Goal: Task Accomplishment & Management: Use online tool/utility

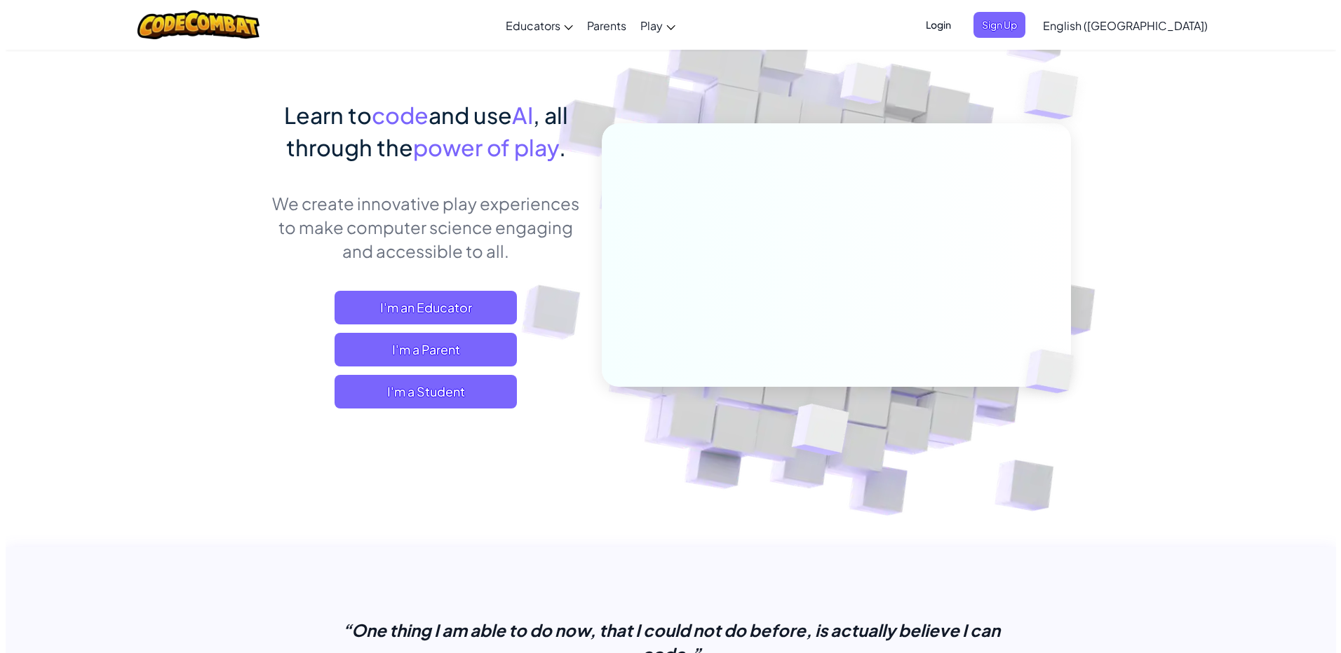
scroll to position [70, 0]
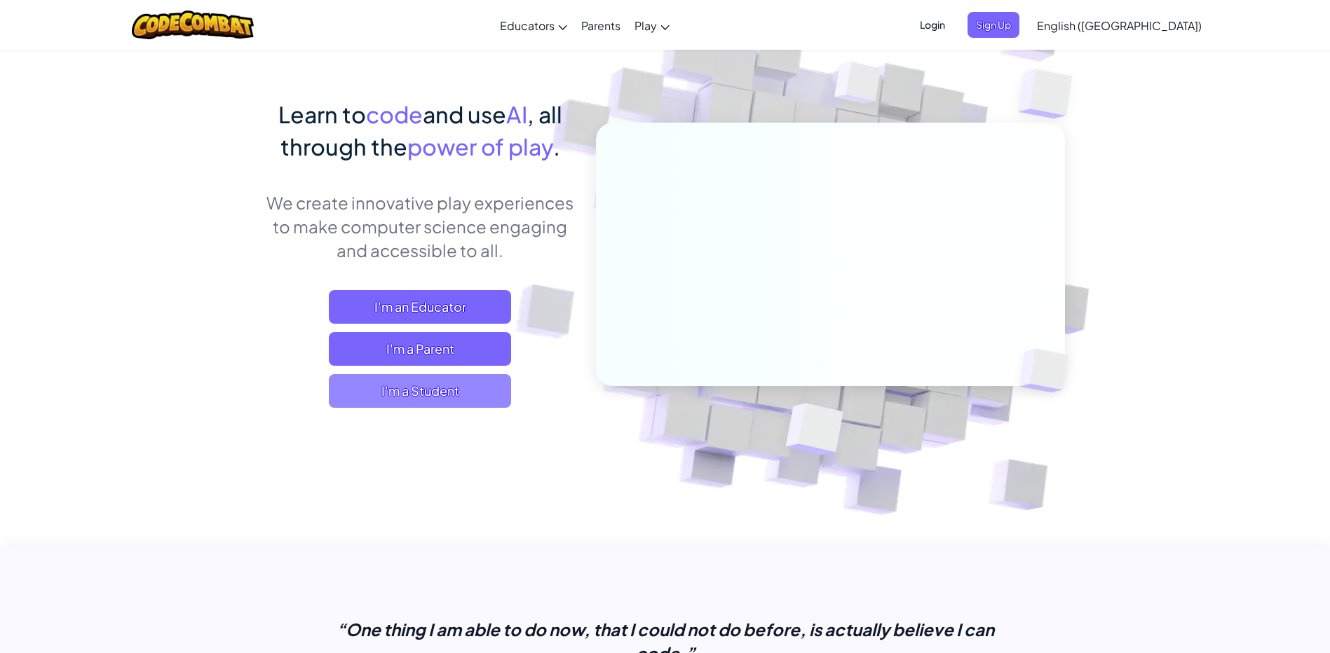
click at [447, 382] on span "I'm a Student" at bounding box center [420, 391] width 182 height 34
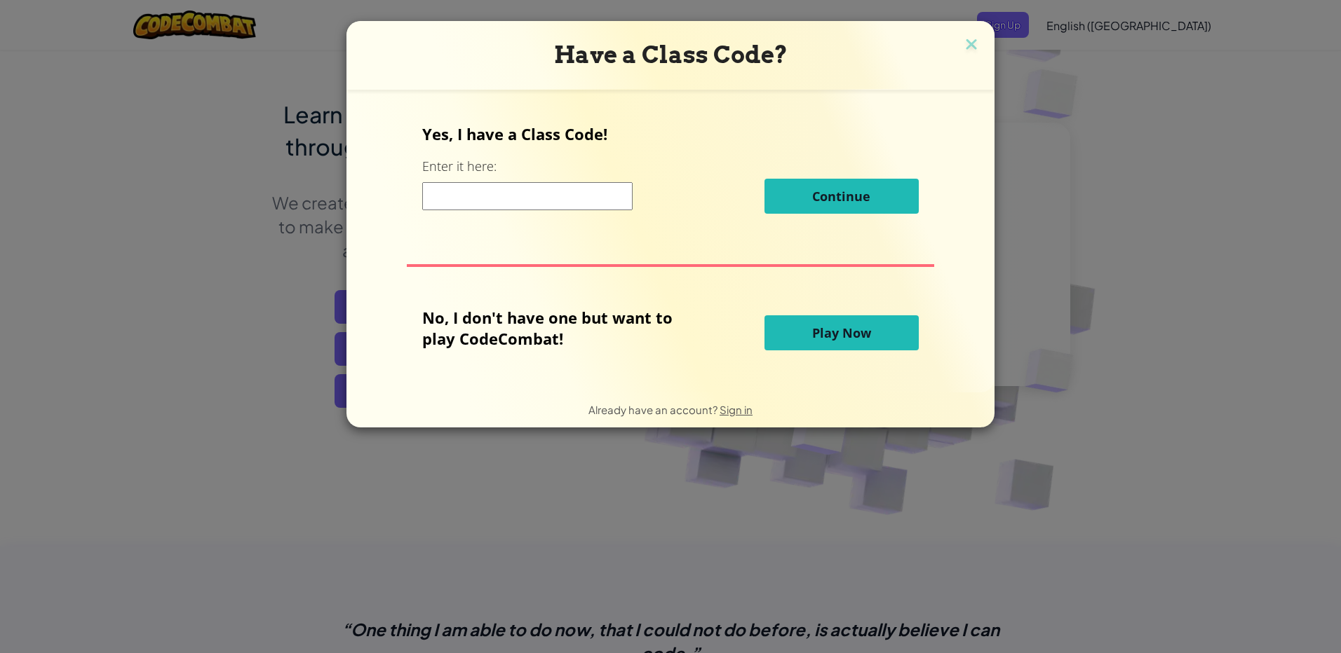
click at [892, 330] on button "Play Now" at bounding box center [841, 333] width 154 height 35
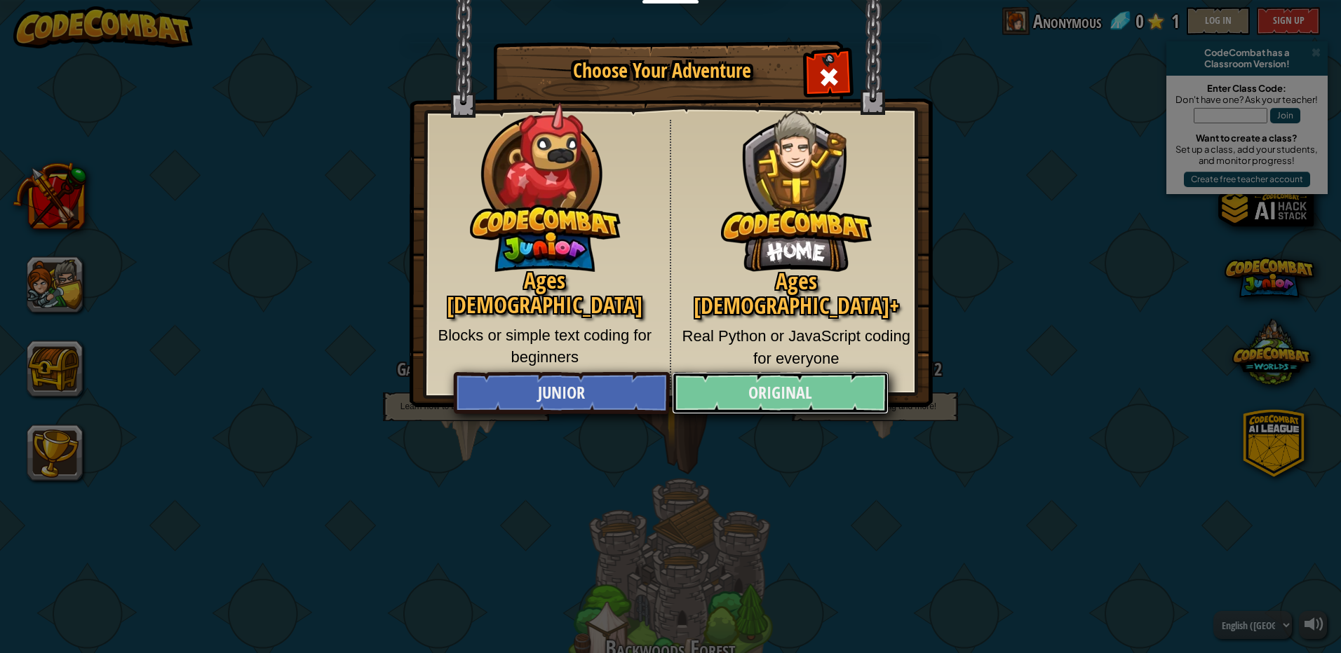
click at [783, 401] on link "Original" at bounding box center [780, 393] width 216 height 42
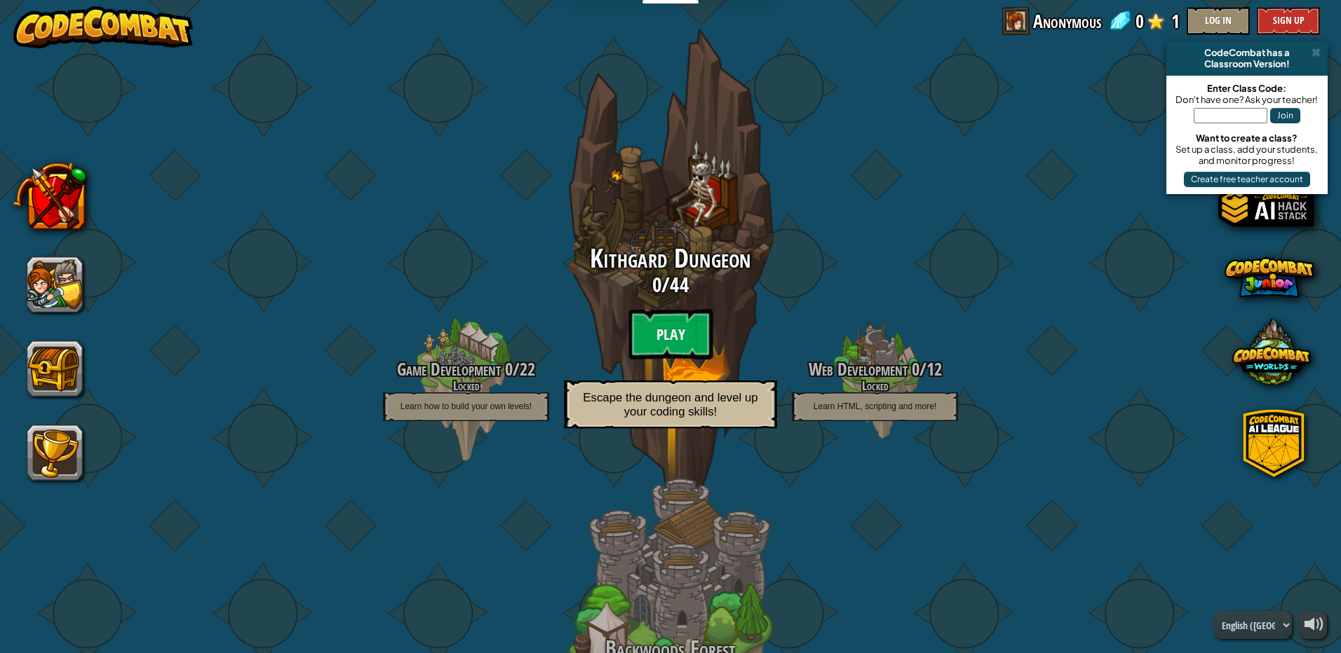
click at [669, 330] on btn "Play" at bounding box center [670, 334] width 84 height 50
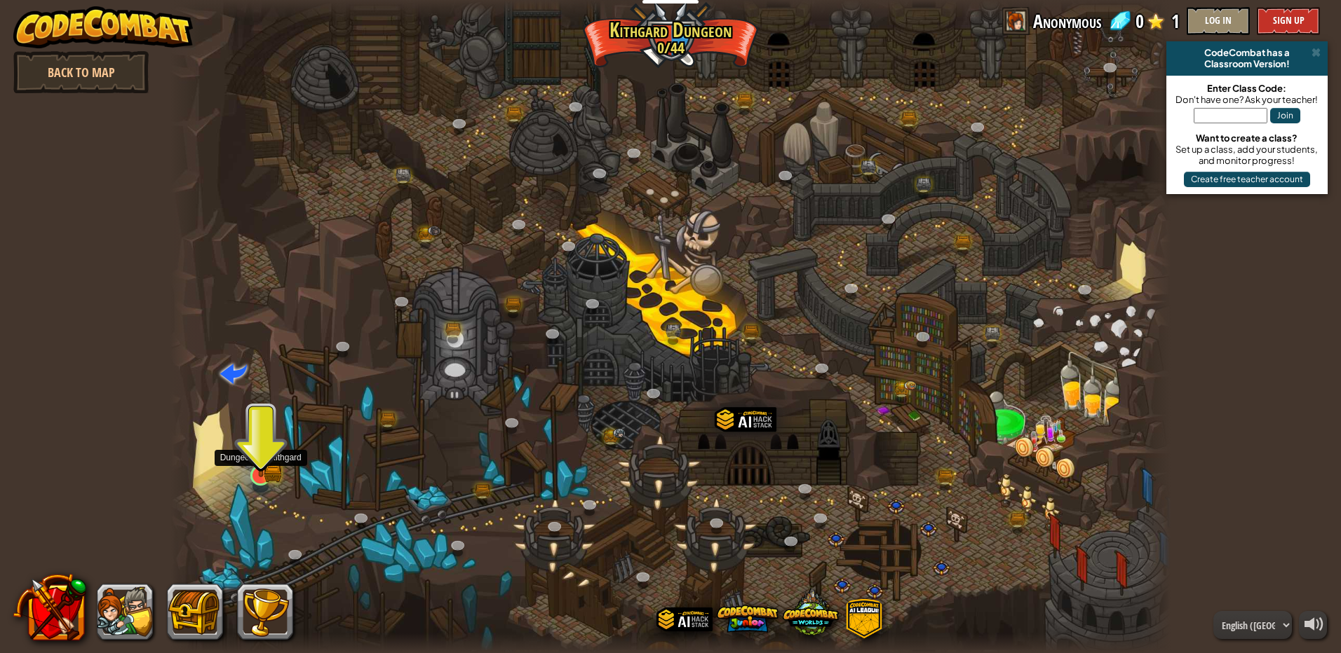
click at [273, 461] on img at bounding box center [260, 448] width 27 height 59
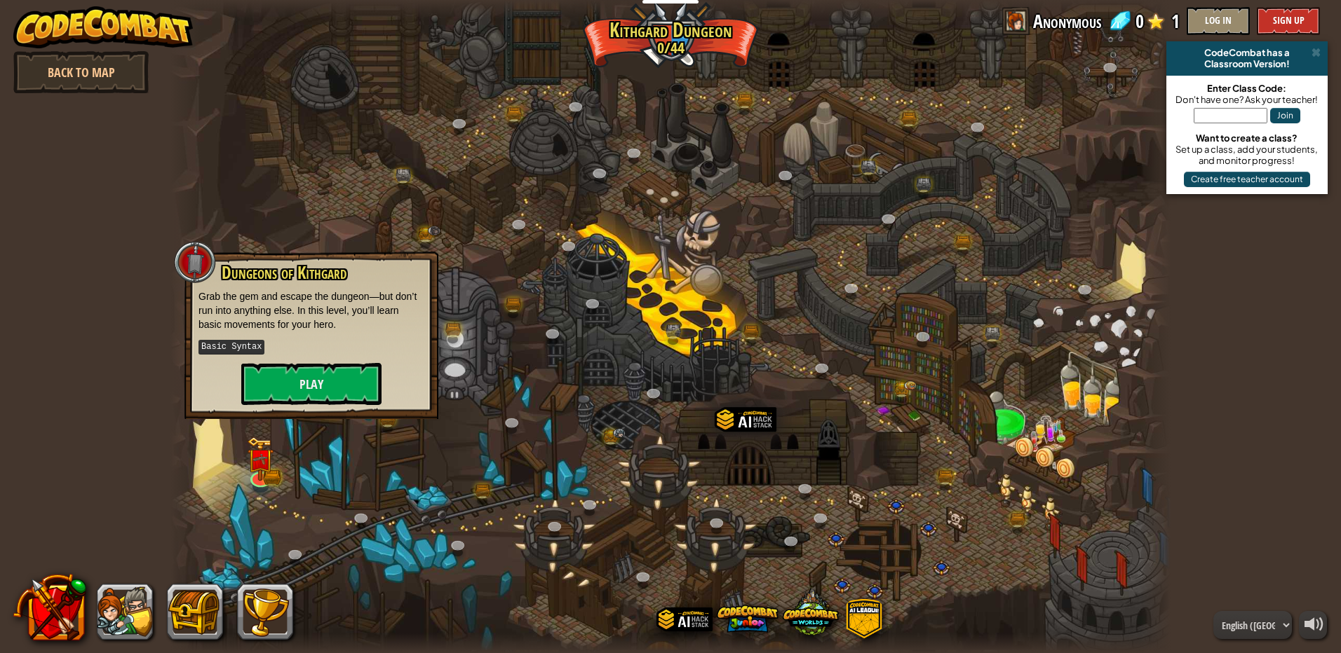
click at [301, 408] on div "Dungeons of [PERSON_NAME] Grab the gem and escape the dungeon—but don’t run int…" at bounding box center [311, 336] width 254 height 168
click at [309, 392] on button "Play" at bounding box center [311, 384] width 140 height 42
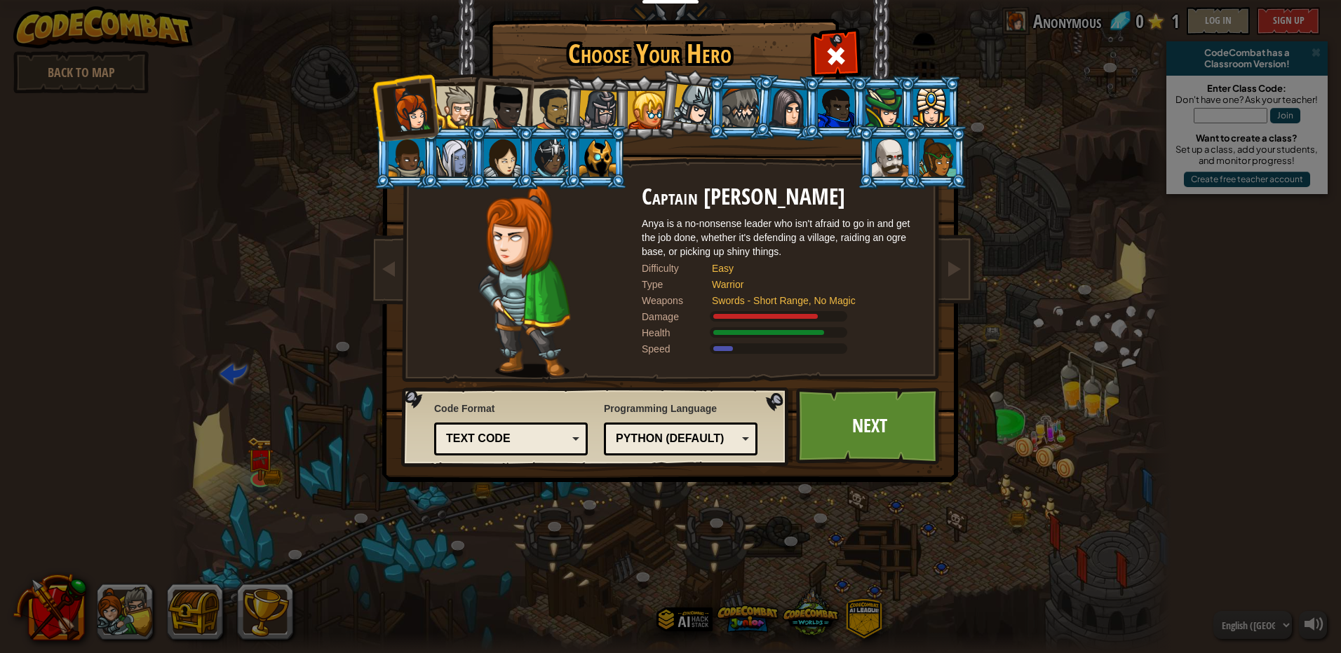
click at [509, 140] on div at bounding box center [502, 158] width 36 height 38
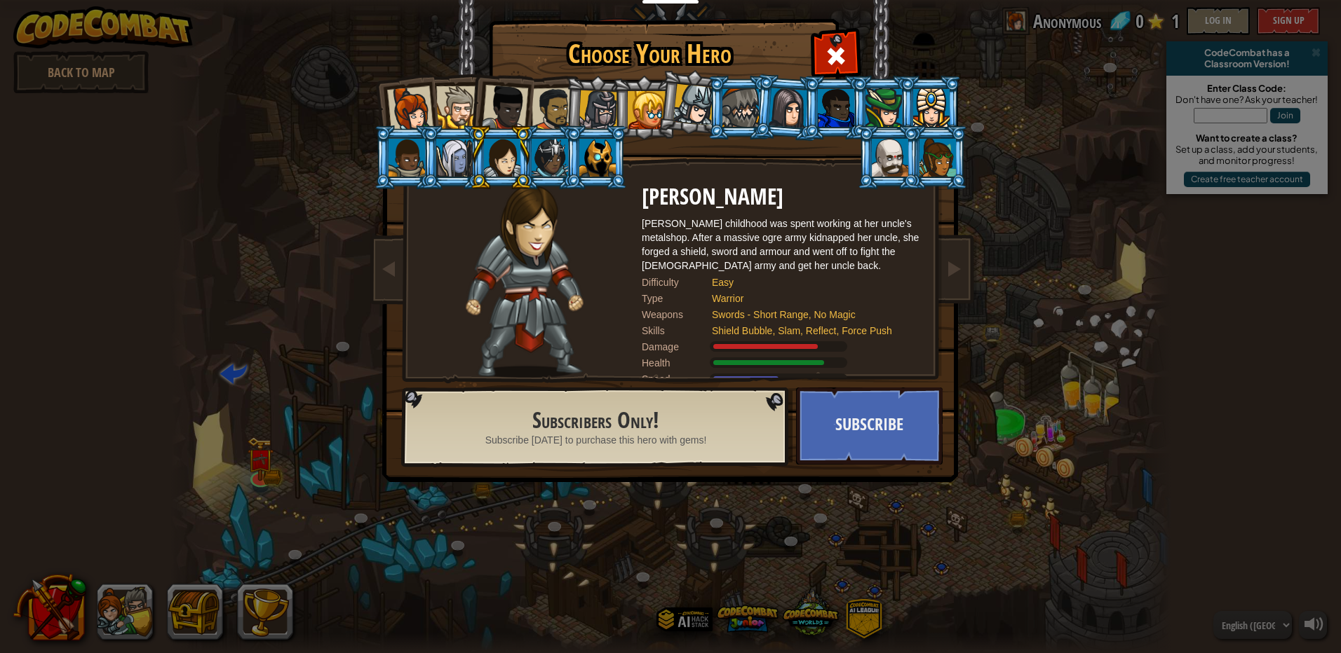
click at [531, 112] on li at bounding box center [500, 105] width 69 height 69
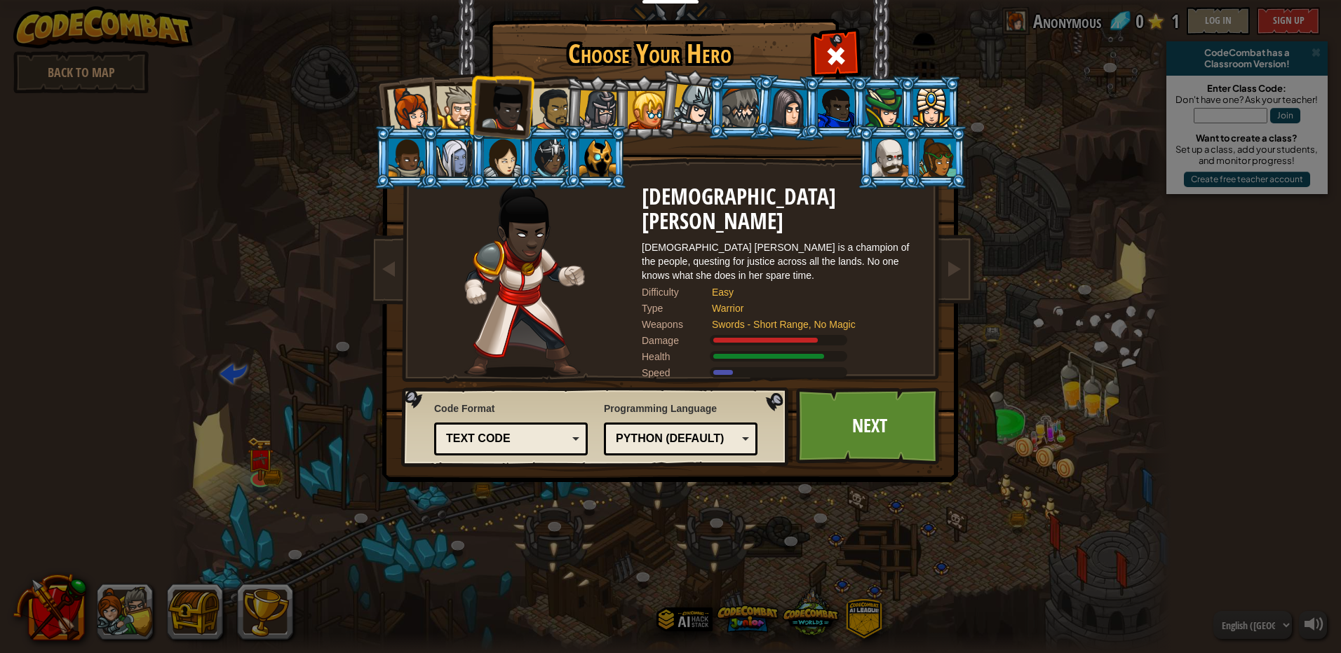
click at [566, 100] on li at bounding box center [596, 107] width 67 height 67
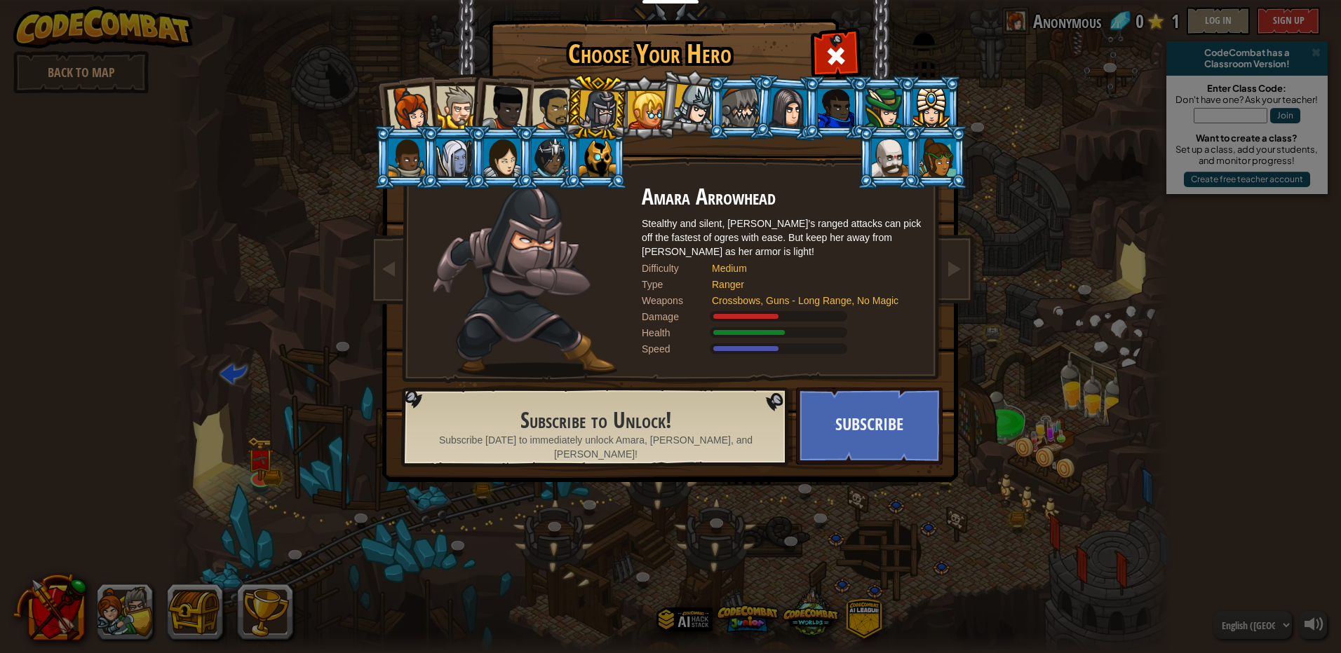
click at [524, 114] on div at bounding box center [505, 108] width 46 height 46
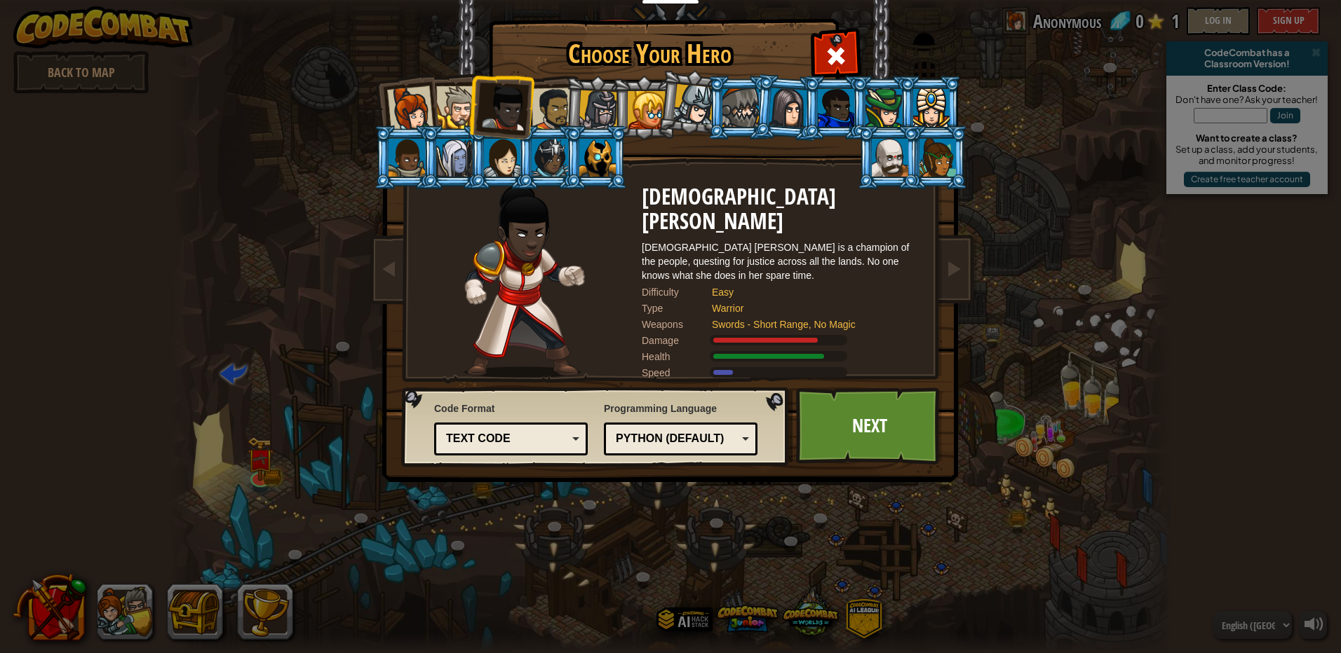
click at [543, 108] on div at bounding box center [552, 109] width 43 height 43
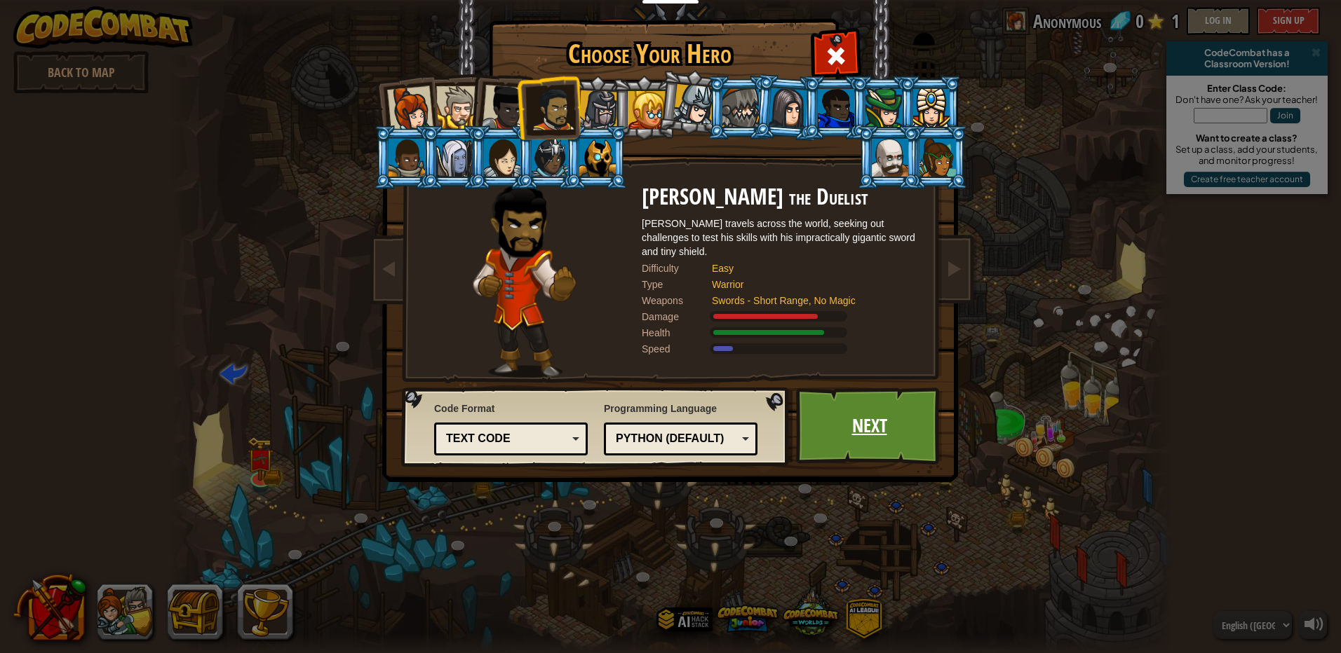
click at [881, 420] on link "Next" at bounding box center [869, 426] width 147 height 77
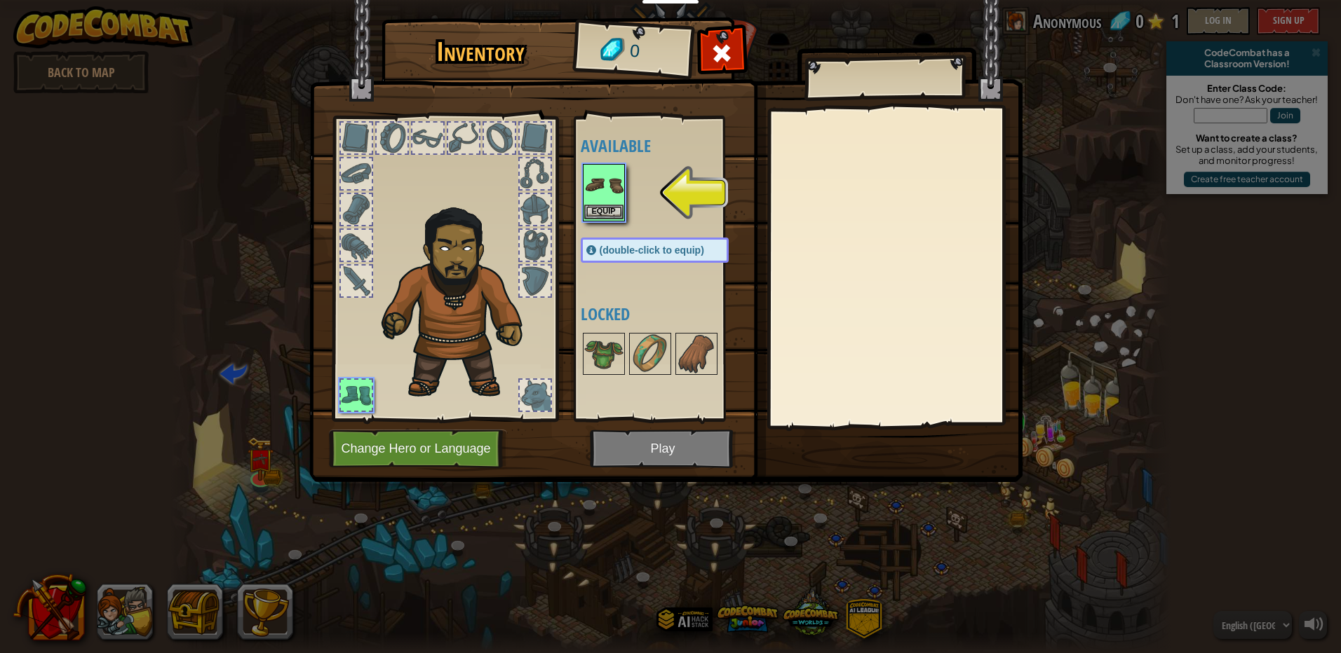
drag, startPoint x: 626, startPoint y: 200, endPoint x: 616, endPoint y: 219, distance: 21.9
click at [616, 219] on div "Available Equip (double-click to equip) Locked" at bounding box center [669, 269] width 176 height 292
click at [615, 212] on button "Equip" at bounding box center [603, 212] width 39 height 15
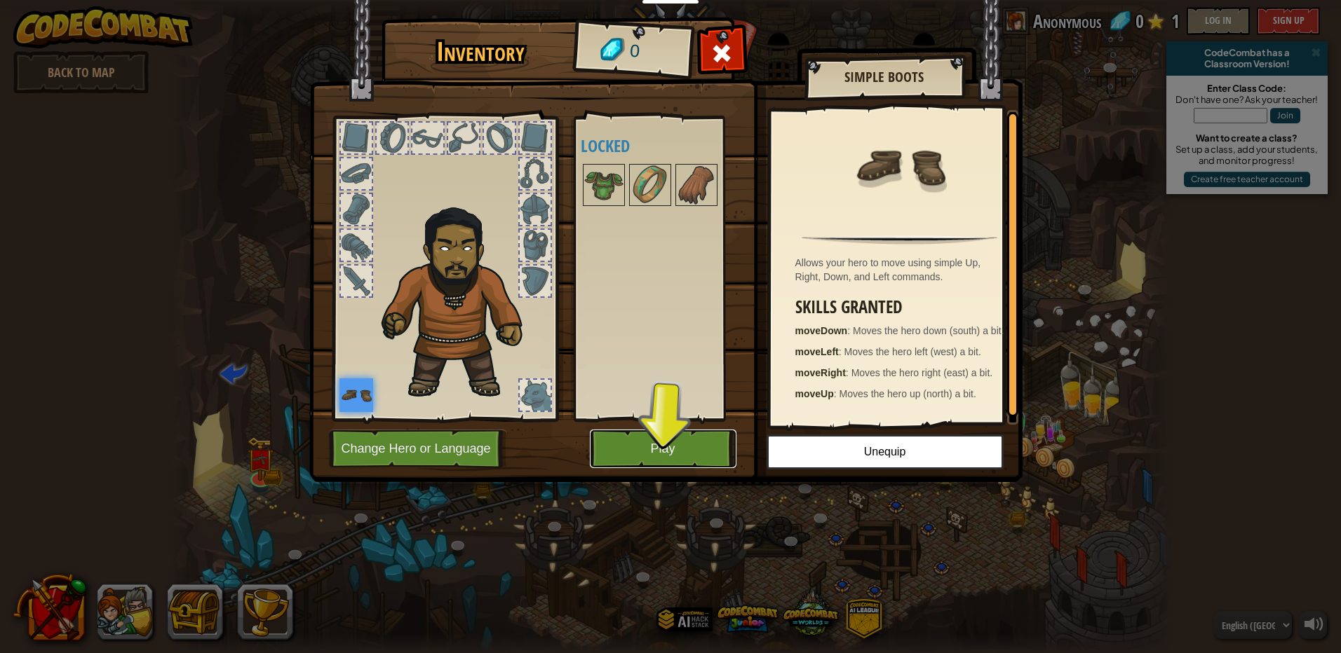
click at [590, 453] on button "Play" at bounding box center [663, 449] width 147 height 39
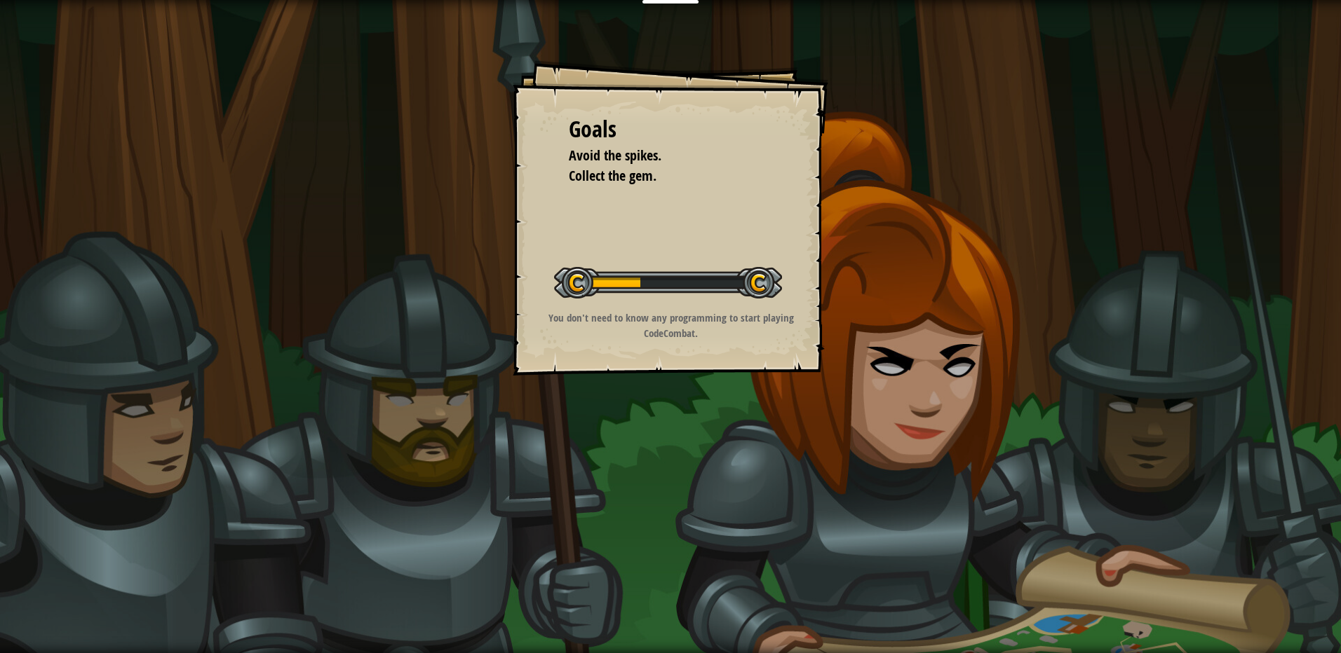
click at [677, 319] on p "You don't need to know any programming to start playing CodeCombat." at bounding box center [670, 326] width 281 height 30
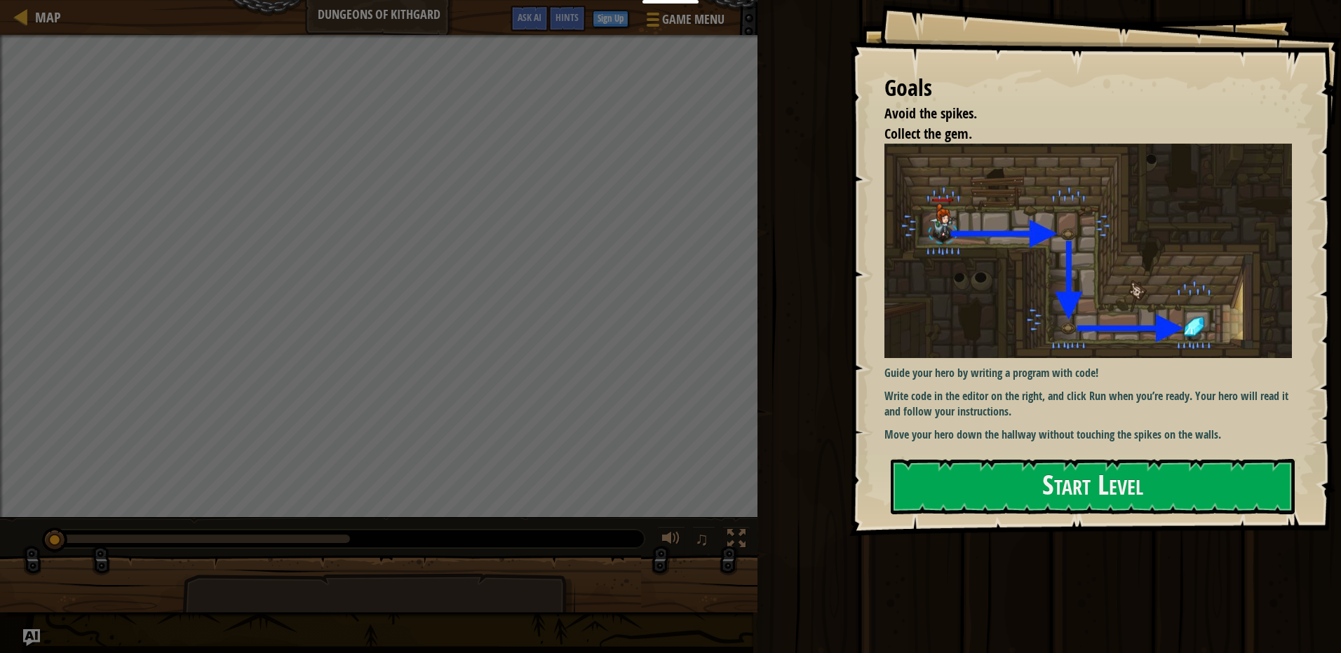
click at [1006, 453] on div "Goals Avoid the spikes. Collect the gem. Guide your hero by writing a program w…" at bounding box center [1094, 268] width 491 height 536
click at [996, 463] on button "Start Level" at bounding box center [1092, 486] width 404 height 55
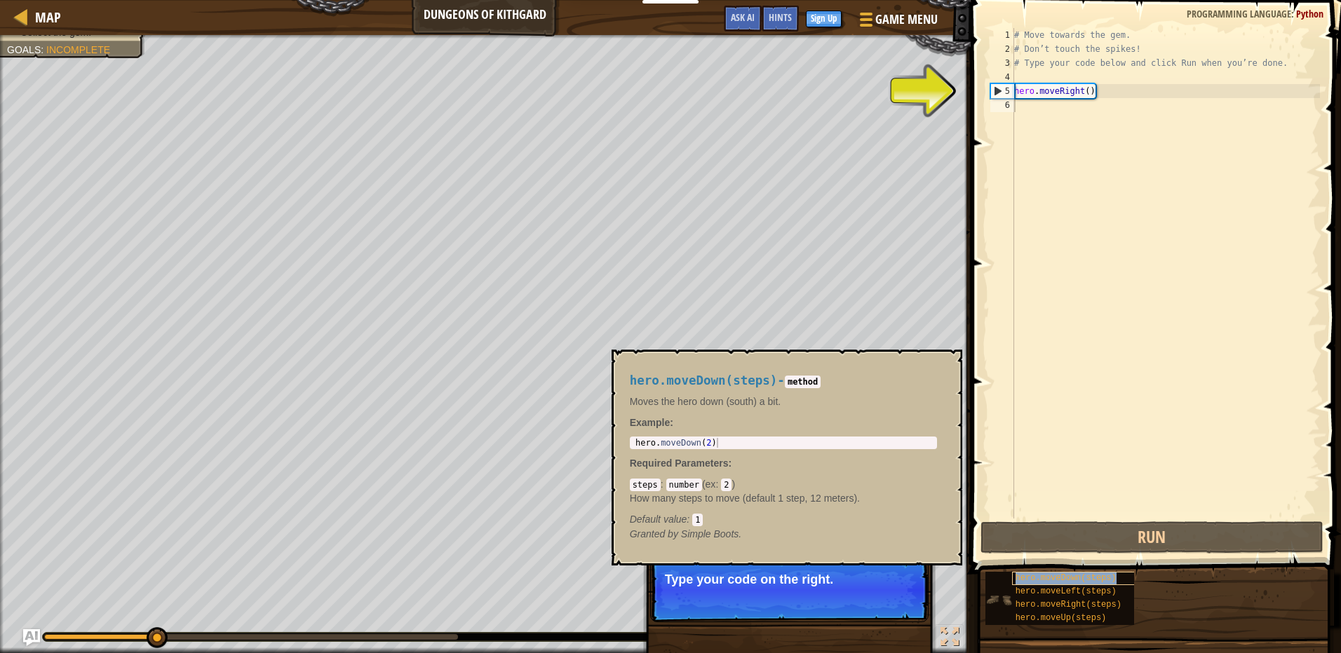
type textarea "hero.moveDown(steps)"
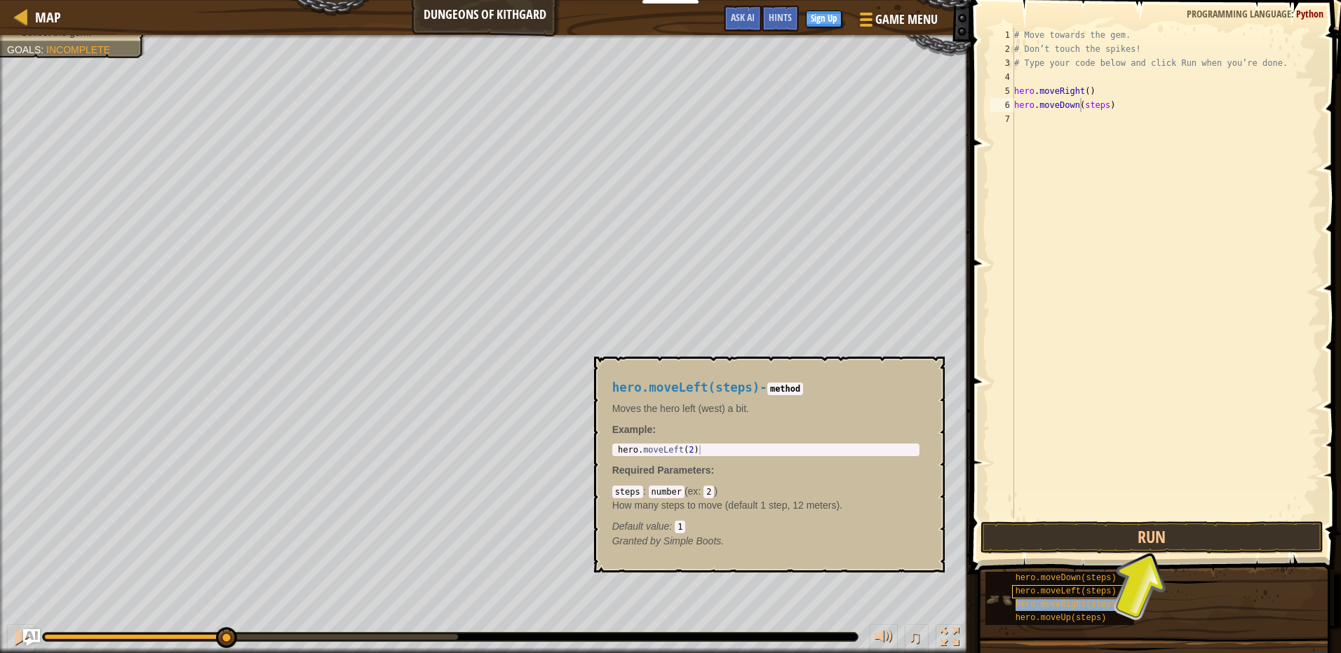
type textarea "hero.moveDownhero.moveRight(steps)(steps)"
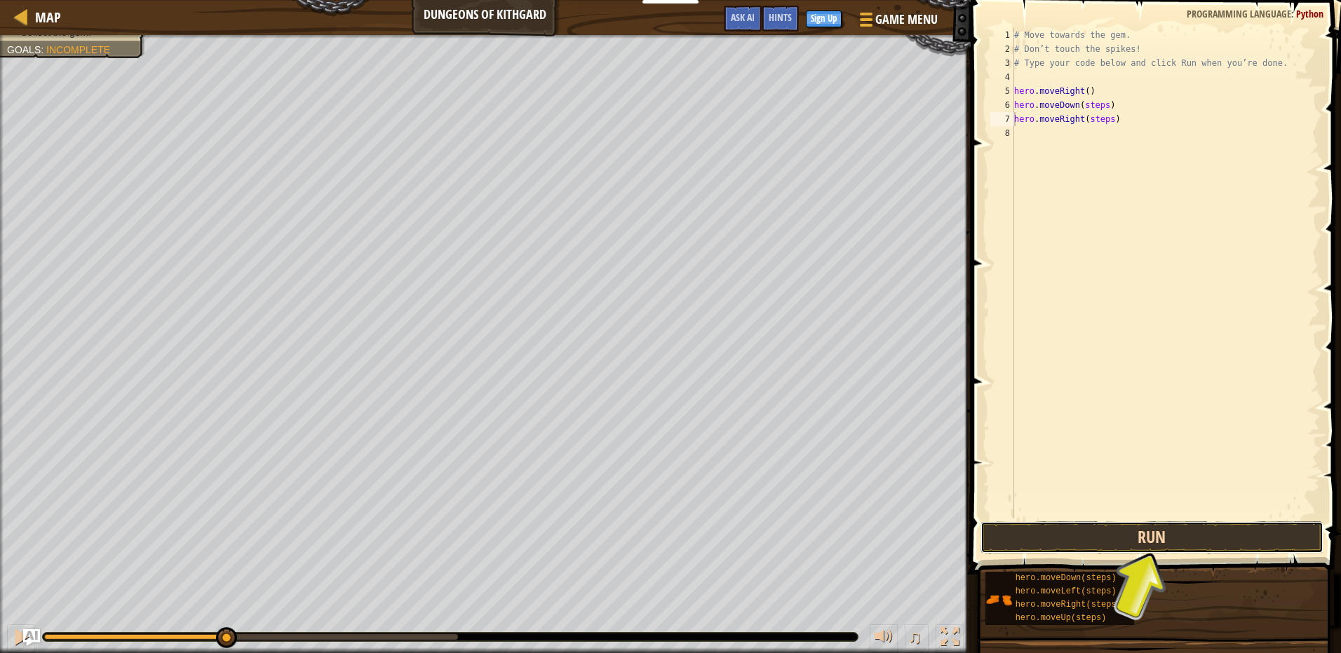
click at [1181, 523] on button "Run" at bounding box center [1151, 538] width 343 height 32
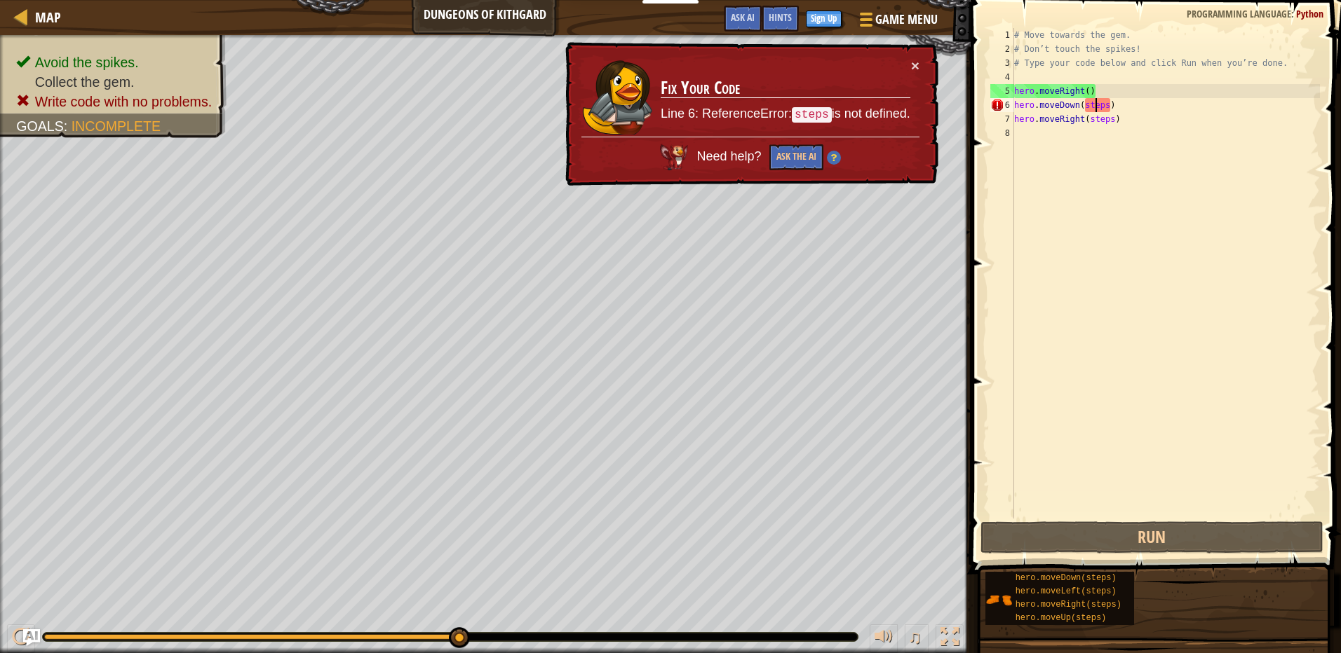
click at [1092, 99] on div "# Move towards the gem. # Don’t touch the spikes! # Type your code below and cl…" at bounding box center [1165, 287] width 308 height 519
click at [1104, 104] on div "# Move towards the gem. # Don’t touch the spikes! # Type your code below and cl…" at bounding box center [1165, 287] width 308 height 519
click at [1105, 105] on div "# Move towards the gem. # Don’t touch the spikes! # Type your code below and cl…" at bounding box center [1165, 287] width 308 height 519
click at [1088, 101] on div "# Move towards the gem. # Don’t touch the spikes! # Type your code below and cl…" at bounding box center [1165, 287] width 308 height 519
click at [1081, 99] on div "# Move towards the gem. # Don’t touch the spikes! # Type your code below and cl…" at bounding box center [1165, 287] width 308 height 519
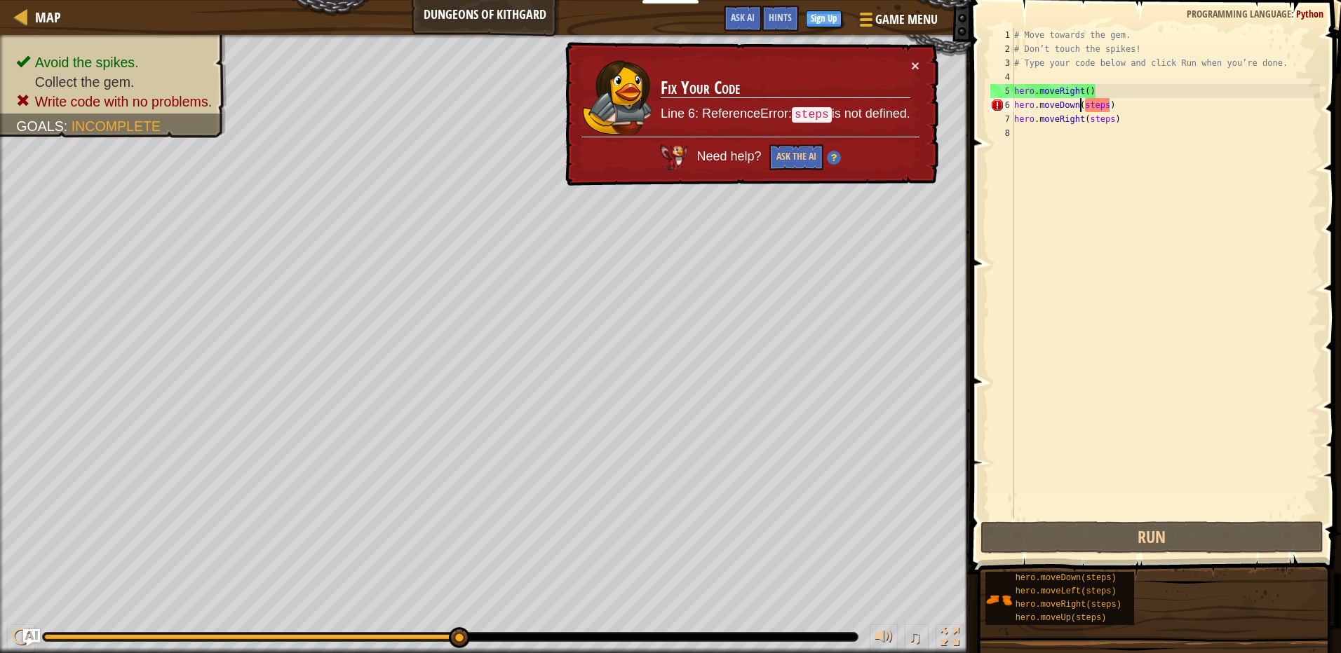
click at [1081, 97] on div "# Move towards the gem. # Don’t touch the spikes! # Type your code below and cl…" at bounding box center [1165, 287] width 308 height 519
click at [1088, 100] on div "# Move towards the gem. # Don’t touch the spikes! # Type your code below and cl…" at bounding box center [1165, 273] width 308 height 491
type textarea "hero.moveDown(steps)"
